Goal: Task Accomplishment & Management: Manage account settings

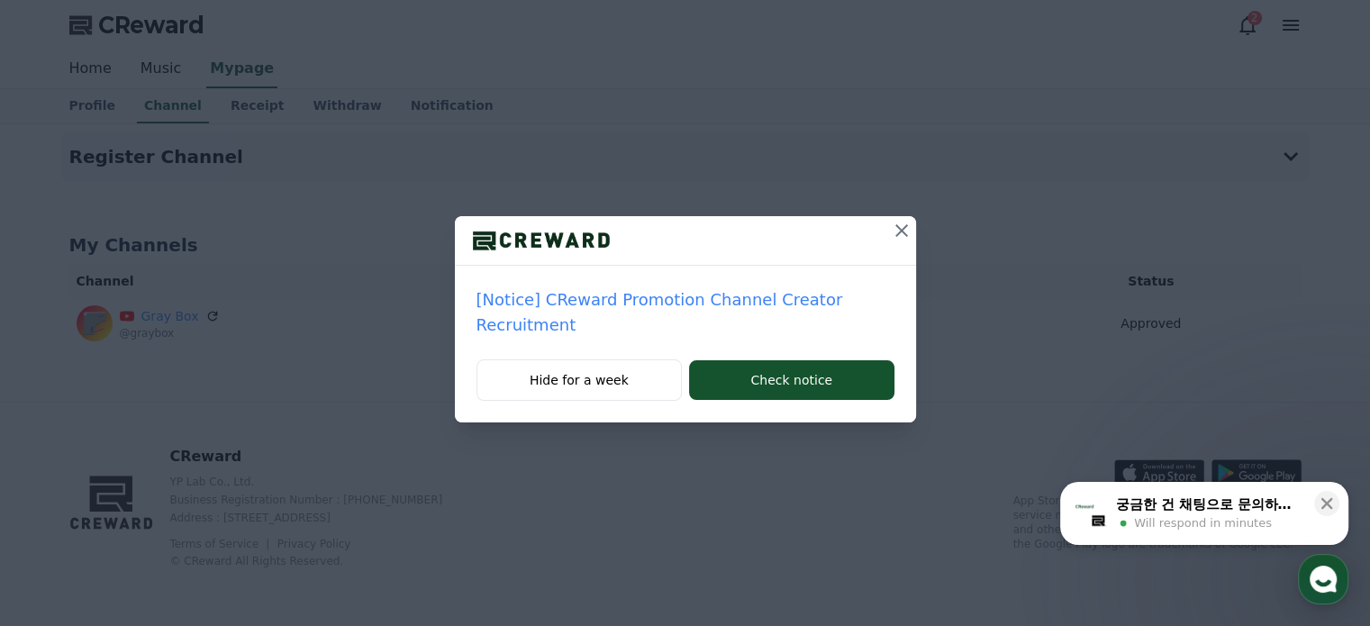
click at [905, 235] on icon at bounding box center [902, 230] width 13 height 13
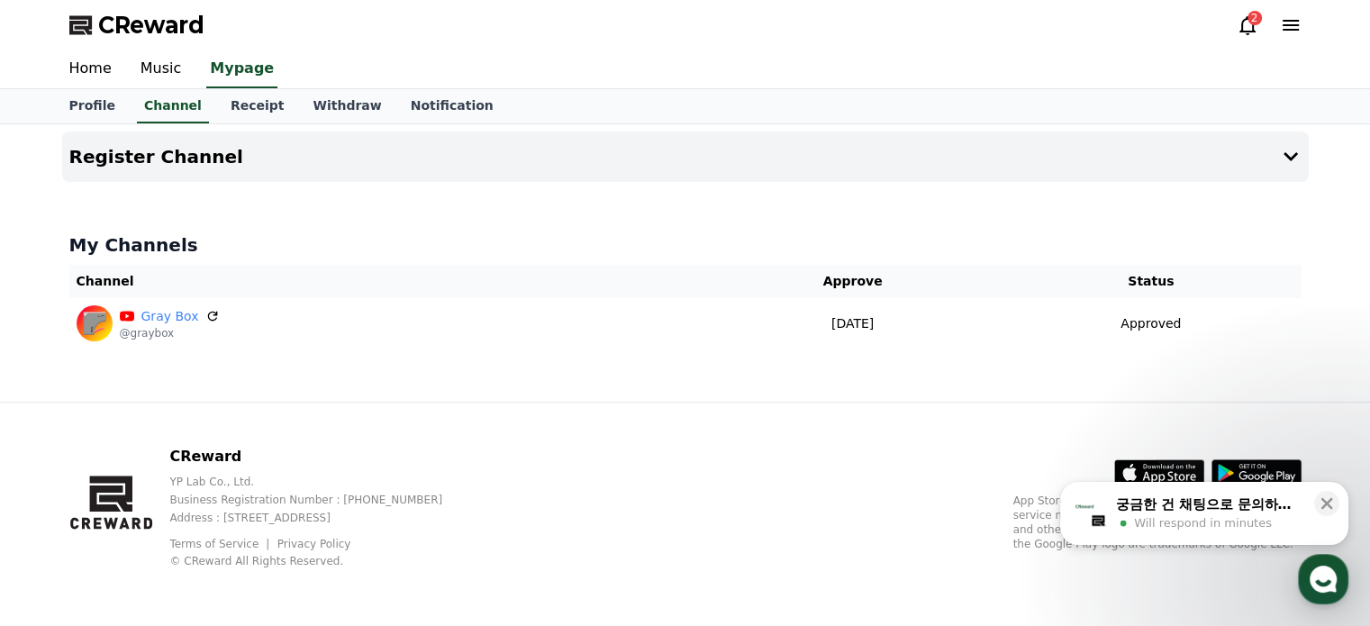
click at [1207, 510] on div "궁금한 건 채팅으로 문의하세요" at bounding box center [1209, 505] width 187 height 18
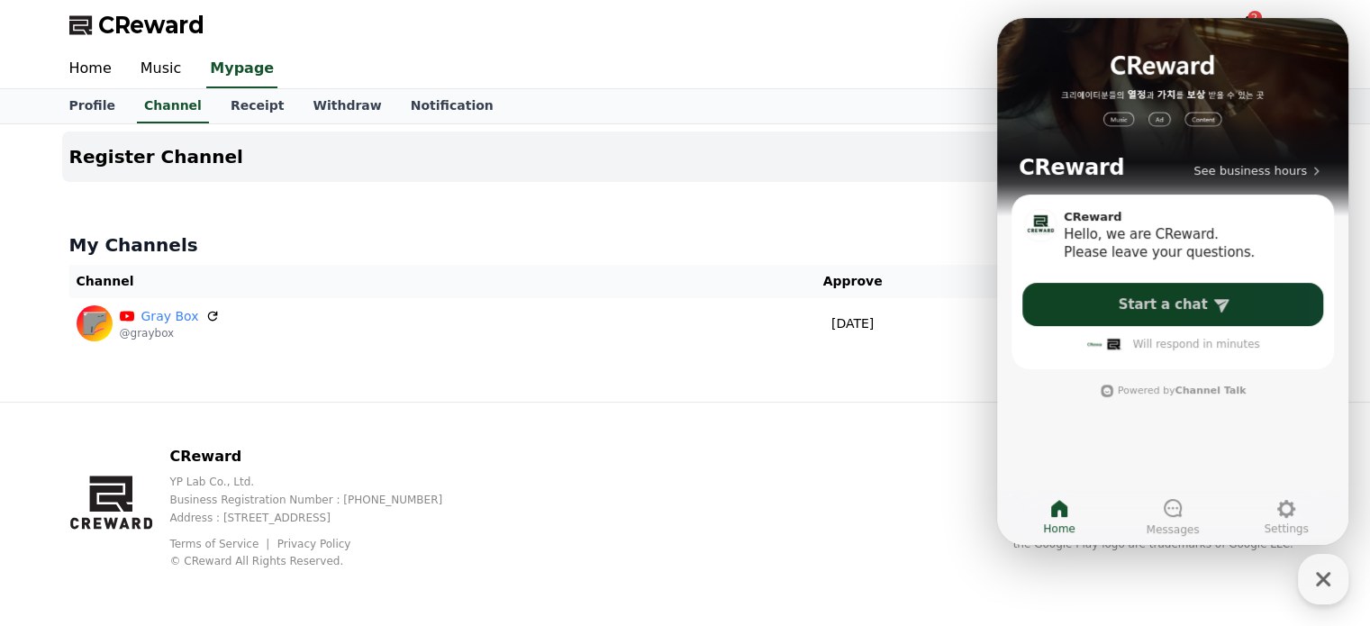
click at [1187, 314] on link "Start a chat" at bounding box center [1173, 304] width 301 height 43
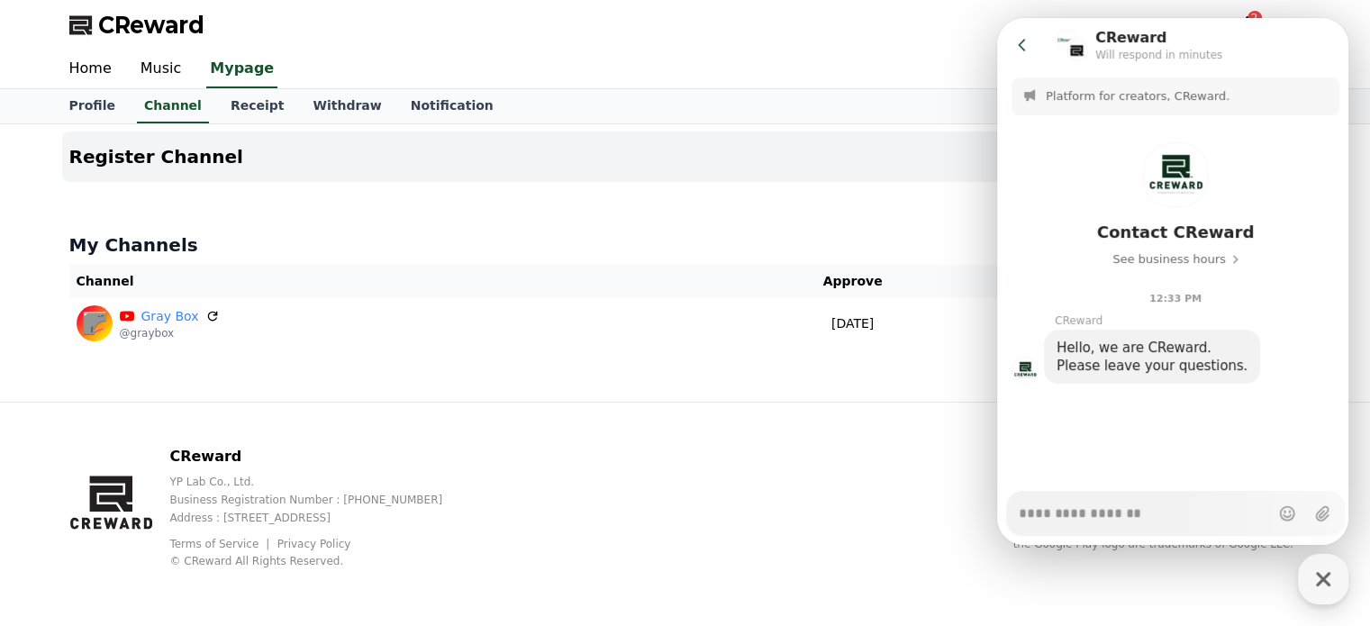
type textarea "*"
click at [1036, 50] on button "Go to previous page" at bounding box center [1030, 45] width 48 height 36
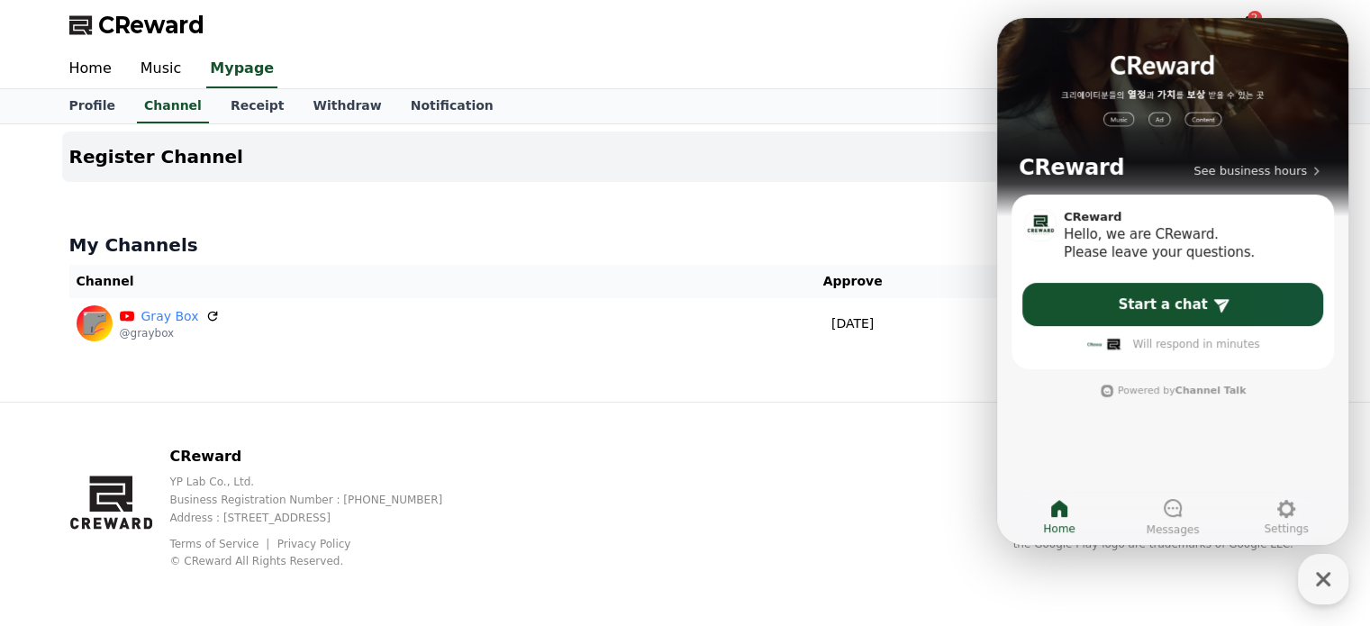
click at [902, 207] on div "Register Channel My Channels Channel Approve Status Gray Box @graybox [DATE] 08…" at bounding box center [685, 263] width 1261 height 278
drag, startPoint x: 1312, startPoint y: 607, endPoint x: 1324, endPoint y: 569, distance: 40.5
click at [1324, 569] on body "CReward 2 Home Music Mypage Profile Channel Receipt Withdraw Notification Regis…" at bounding box center [685, 313] width 1370 height 626
click at [1324, 569] on icon "button" at bounding box center [1323, 579] width 32 height 32
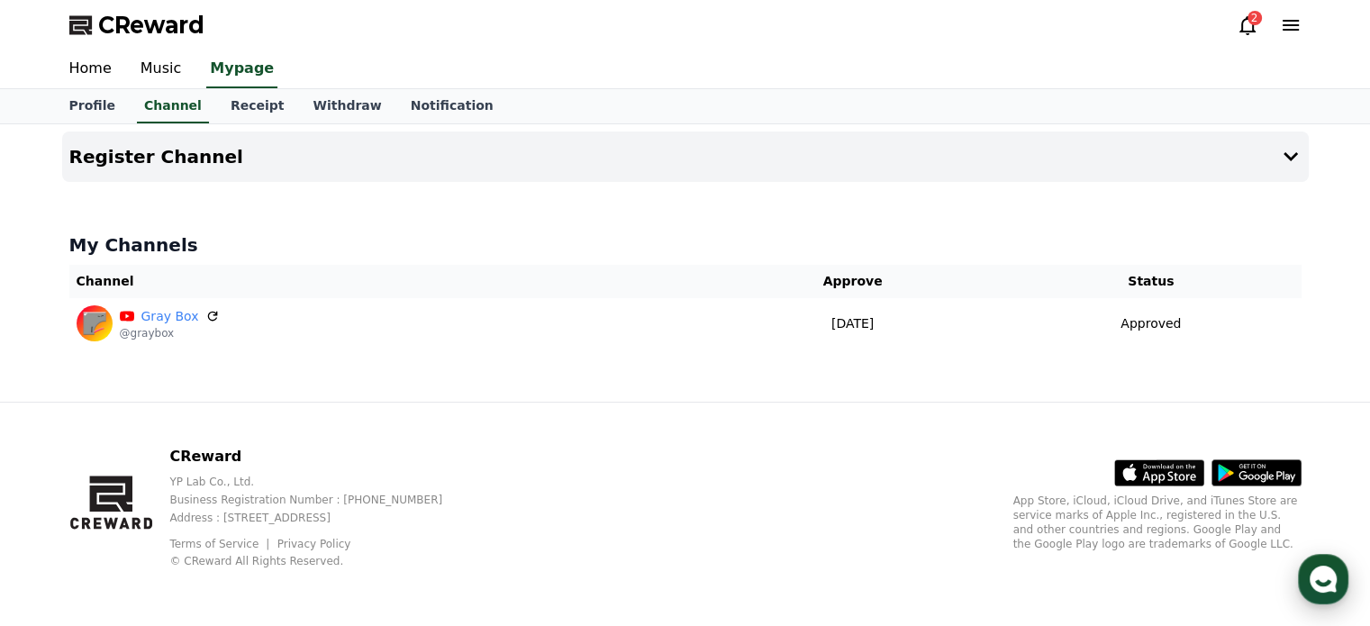
click at [1326, 571] on use "button" at bounding box center [1323, 579] width 27 height 27
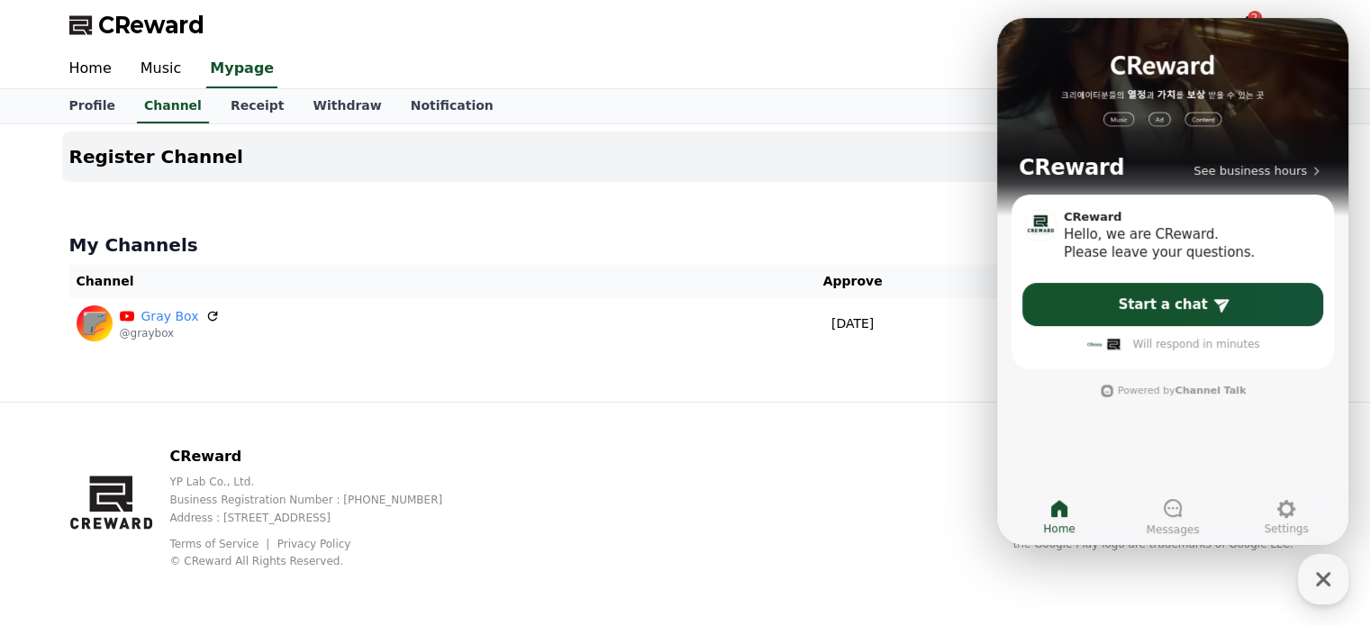
click at [840, 414] on div "CReward YP Lab Co., Ltd. Business Registration Number : [PHONE_NUMBER] Address …" at bounding box center [685, 514] width 1261 height 223
click at [1313, 588] on icon "button" at bounding box center [1323, 579] width 32 height 32
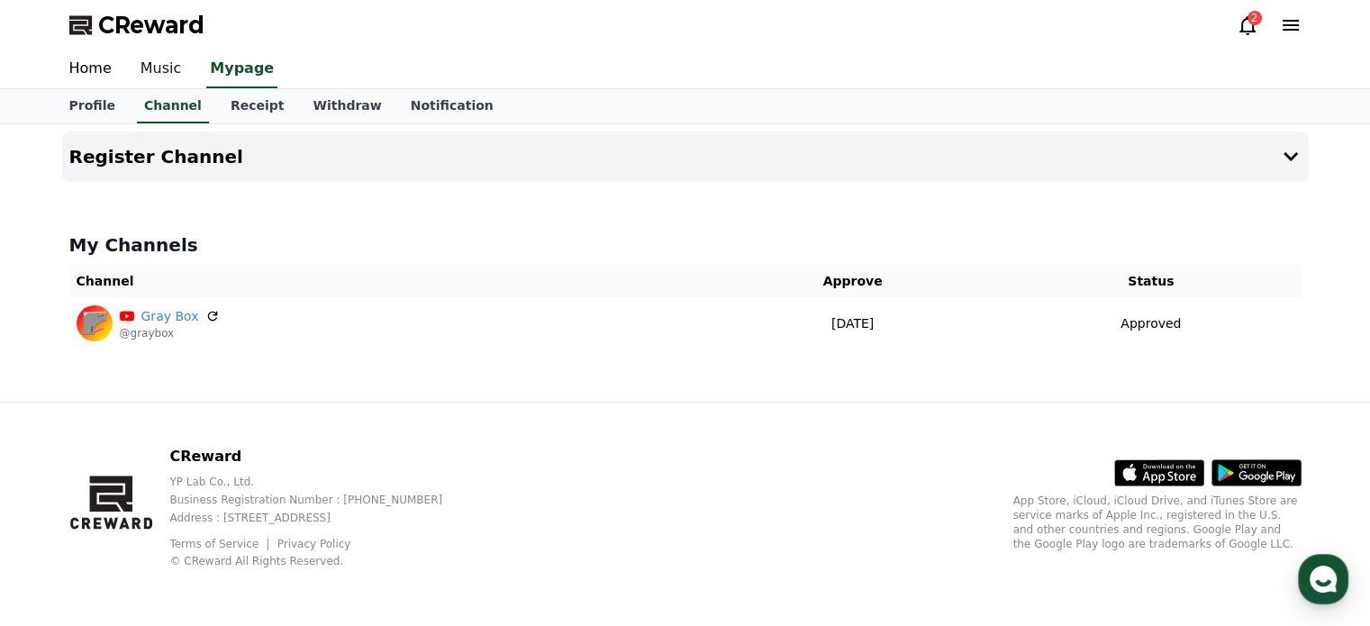
click at [185, 69] on link "Music" at bounding box center [161, 69] width 70 height 38
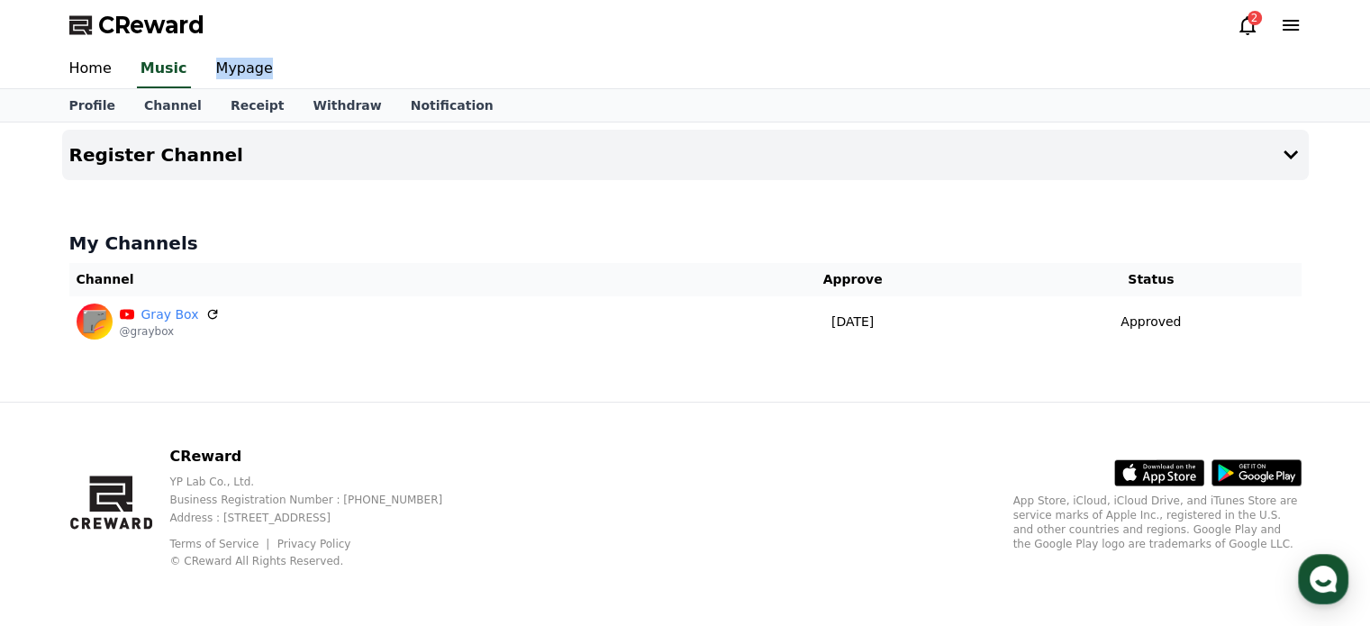
click at [184, 69] on div "Home Music Mypage" at bounding box center [685, 69] width 1261 height 38
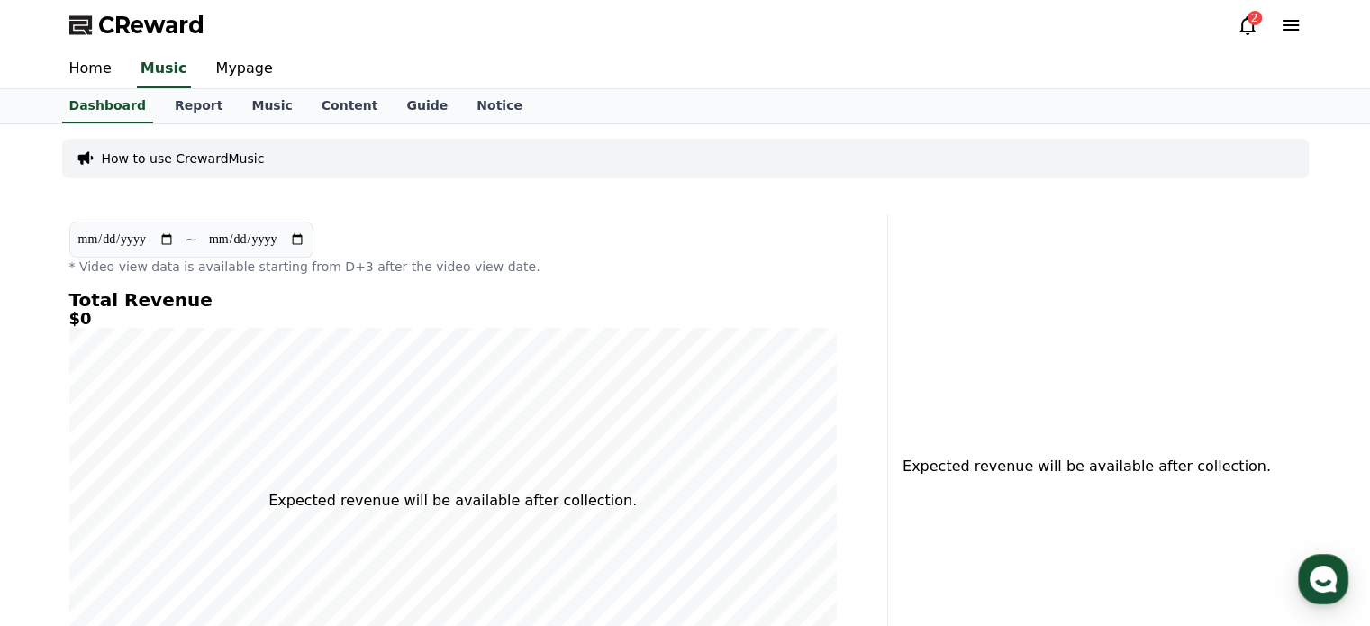
click at [19, 284] on div "**********" at bounding box center [685, 487] width 1370 height 726
drag, startPoint x: 102, startPoint y: 319, endPoint x: 50, endPoint y: 294, distance: 57.2
click at [50, 294] on div "**********" at bounding box center [685, 487] width 1370 height 726
